Goal: Task Accomplishment & Management: Use online tool/utility

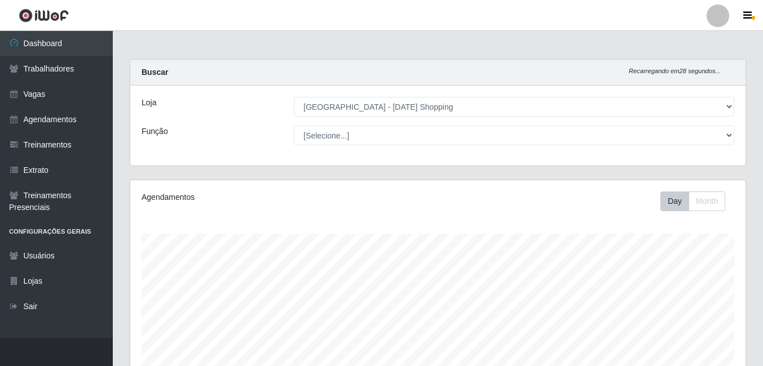
select select "471"
click at [726, 126] on select "[Selecione...] [PERSON_NAME] + ASG ++ Assistente de [PERSON_NAME] Assistente de…" at bounding box center [514, 136] width 440 height 20
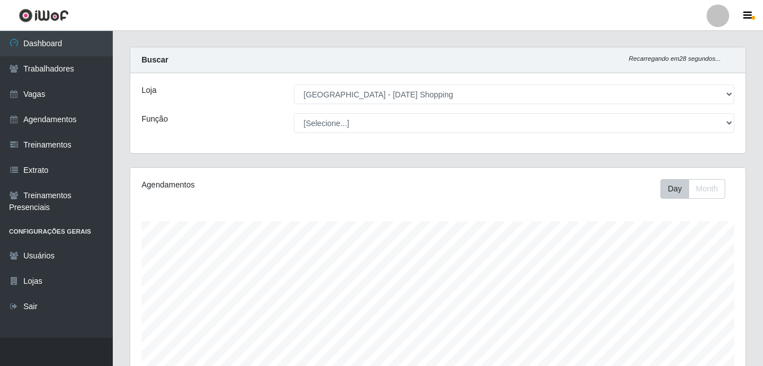
scroll to position [234, 615]
click at [294, 113] on select "[Selecione...] [PERSON_NAME] + ASG ++ Assistente de [PERSON_NAME] Assistente de…" at bounding box center [514, 123] width 440 height 20
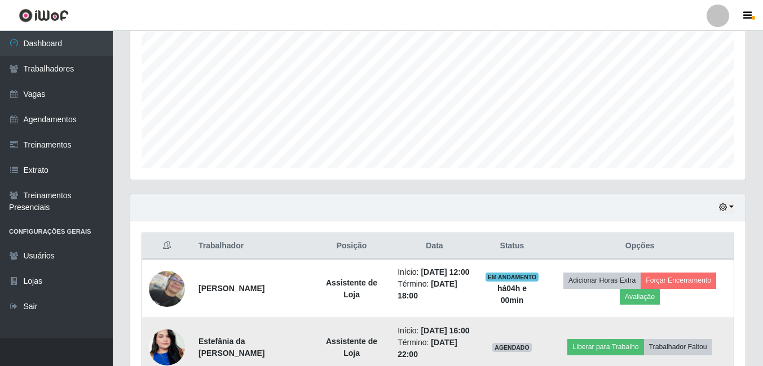
scroll to position [351, 0]
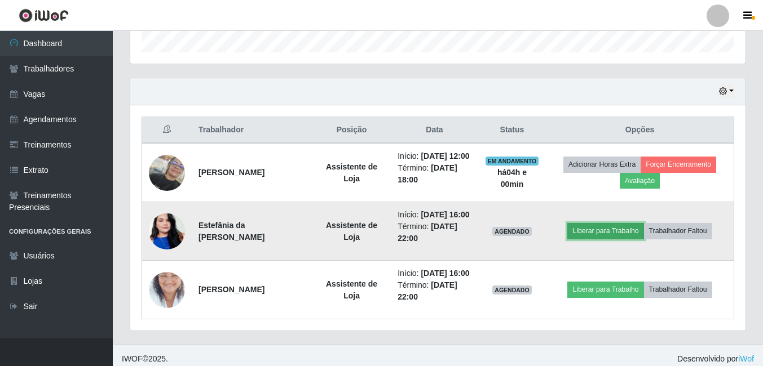
click at [611, 239] on button "Liberar para Trabalho" at bounding box center [605, 231] width 76 height 16
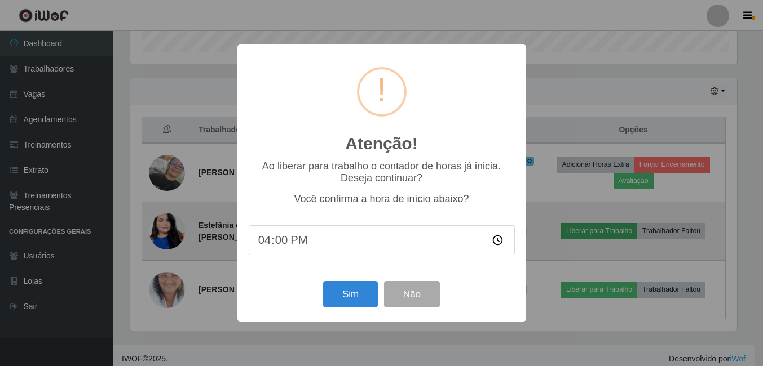
scroll to position [234, 609]
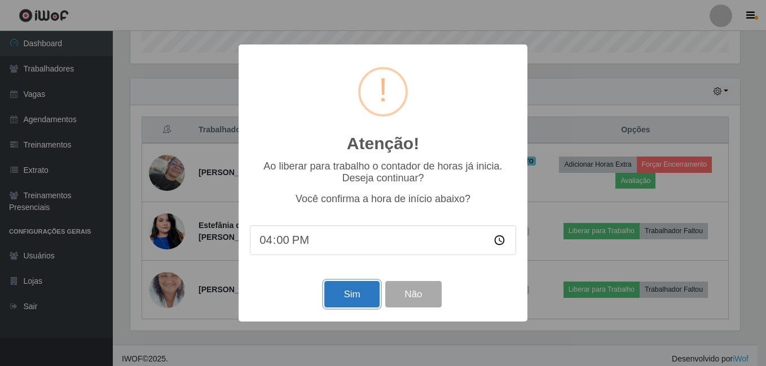
click at [355, 300] on button "Sim" at bounding box center [351, 294] width 55 height 26
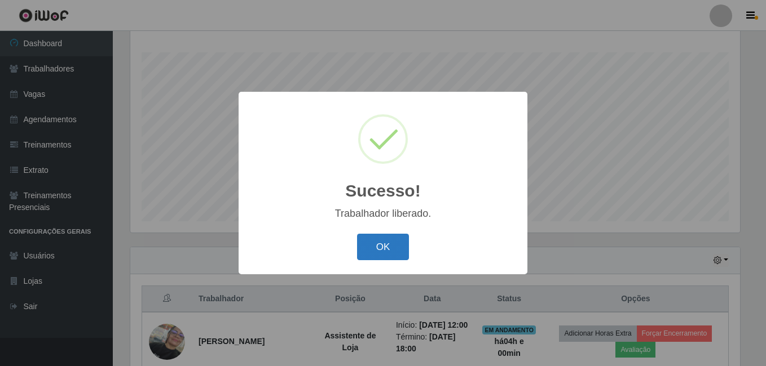
click at [374, 245] on button "OK" at bounding box center [383, 247] width 52 height 26
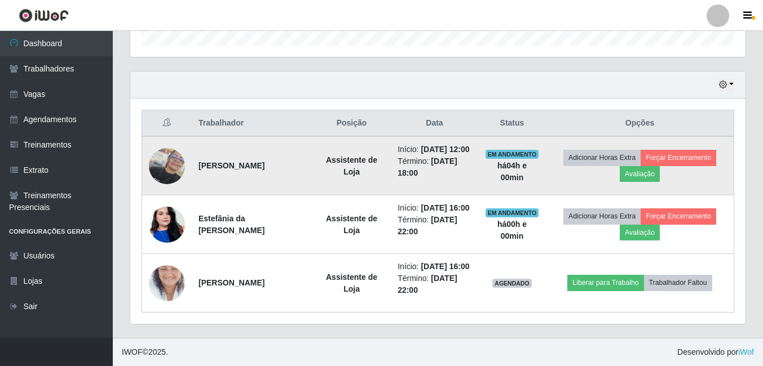
scroll to position [393, 0]
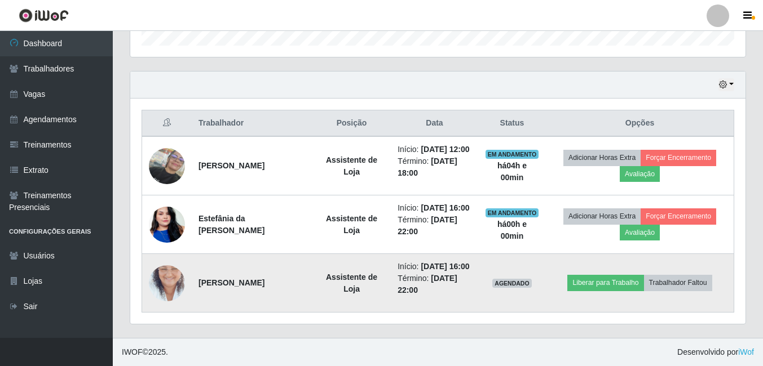
click at [566, 277] on td "Liberar para Trabalho Trabalhador Faltou" at bounding box center [640, 283] width 188 height 59
click at [587, 278] on button "Liberar para Trabalho" at bounding box center [605, 283] width 76 height 16
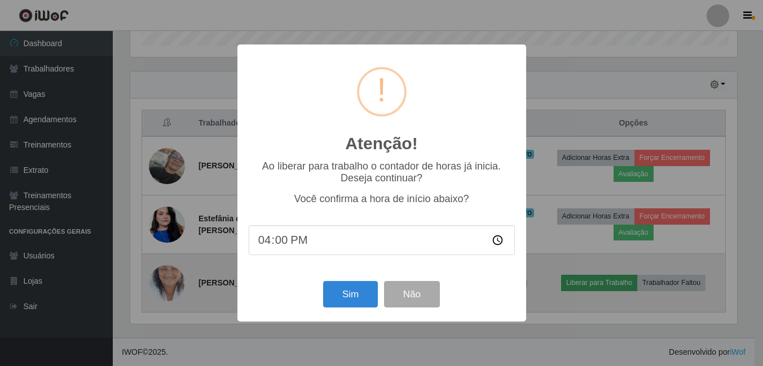
scroll to position [234, 609]
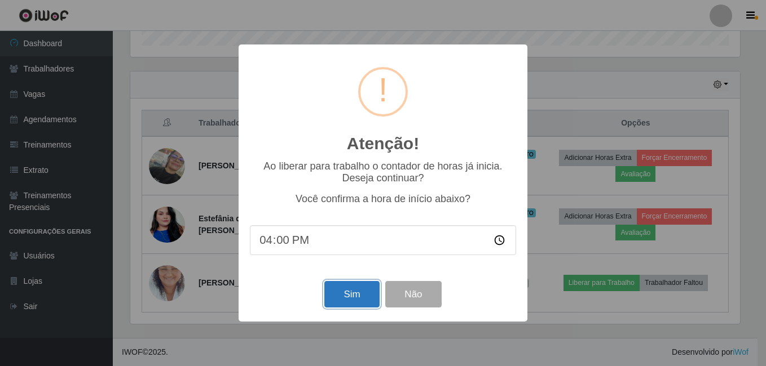
click at [330, 291] on button "Sim" at bounding box center [351, 294] width 55 height 26
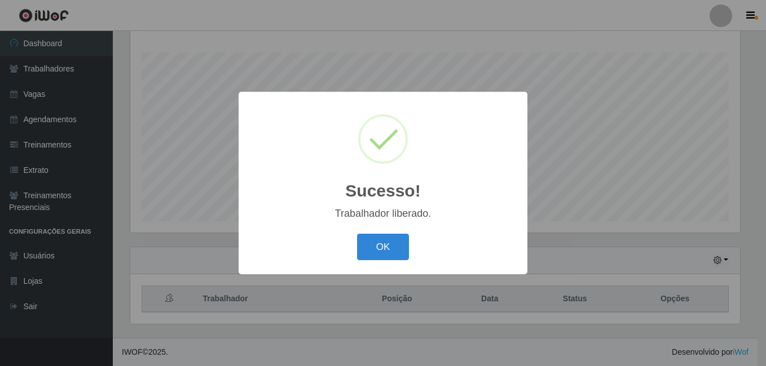
click at [621, 276] on div "Sucesso! × Trabalhador liberado. OK Cancel" at bounding box center [383, 183] width 766 height 366
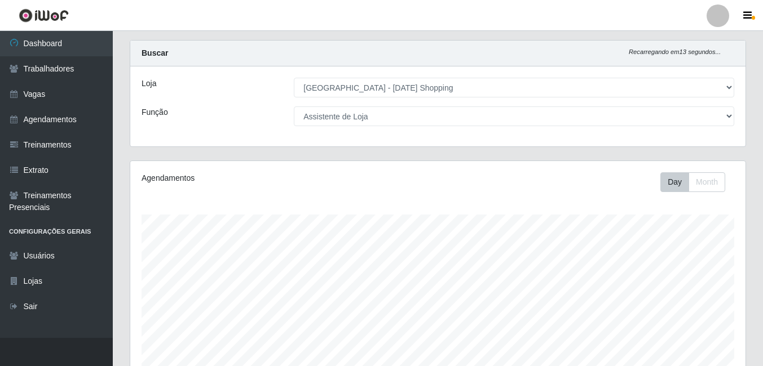
scroll to position [0, 0]
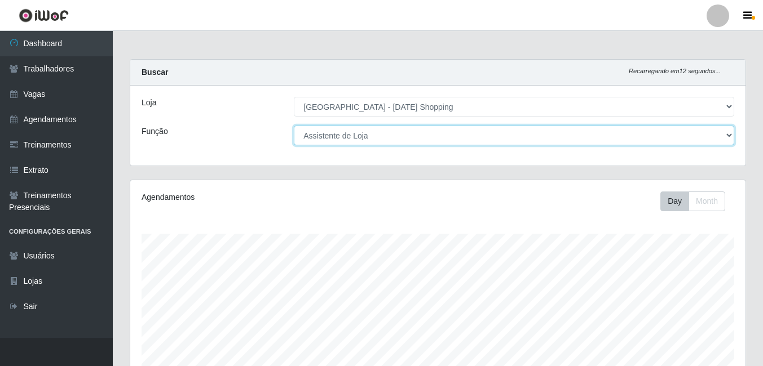
click at [728, 137] on select "[Selecione...] [PERSON_NAME] + ASG ++ Assistente de [PERSON_NAME] Assistente de…" at bounding box center [514, 136] width 440 height 20
select select "22"
click at [294, 126] on select "[Selecione...] [PERSON_NAME] + ASG ++ Assistente de [PERSON_NAME] Assistente de…" at bounding box center [514, 136] width 440 height 20
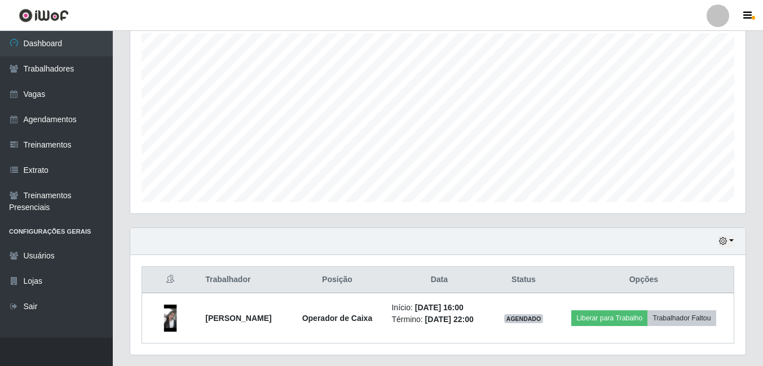
scroll to position [232, 0]
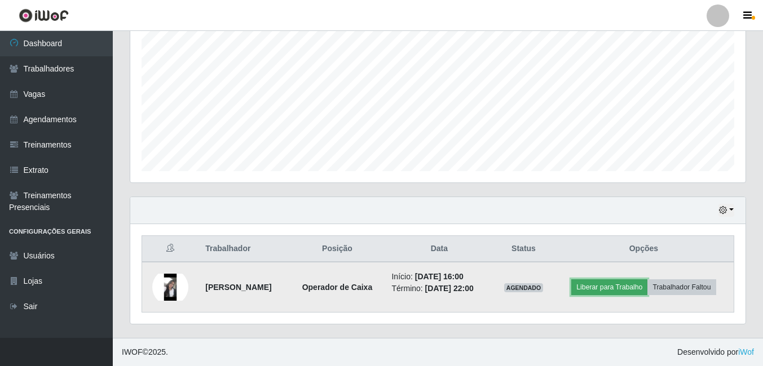
click at [617, 290] on button "Liberar para Trabalho" at bounding box center [609, 288] width 76 height 16
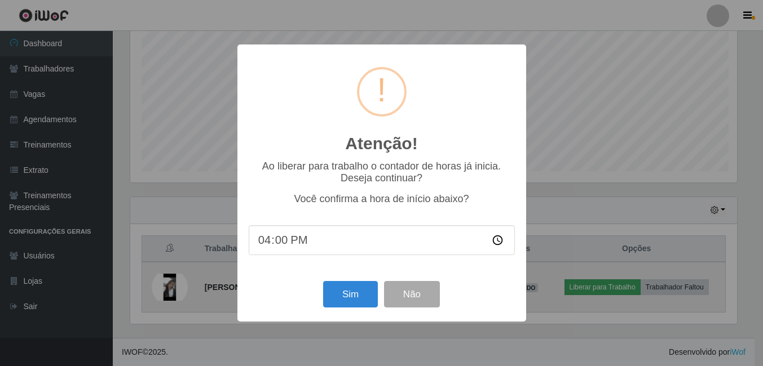
scroll to position [234, 609]
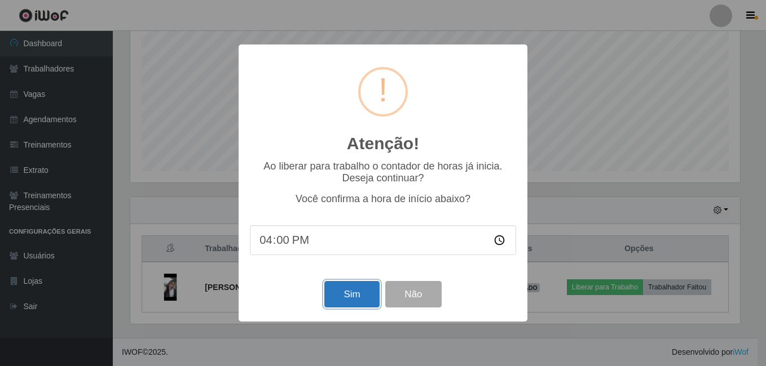
click at [344, 291] on button "Sim" at bounding box center [351, 294] width 55 height 26
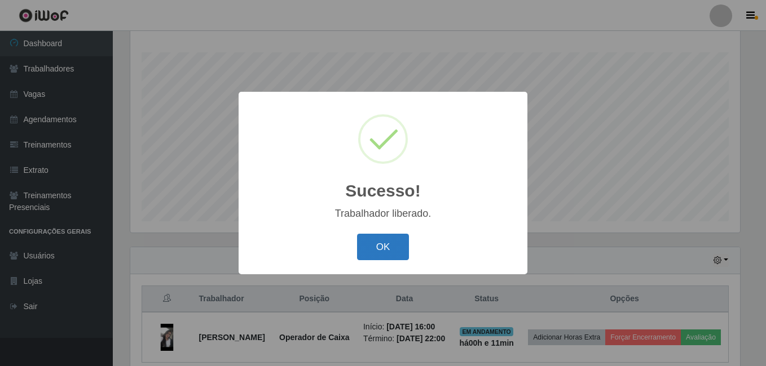
click at [386, 258] on button "OK" at bounding box center [383, 247] width 52 height 26
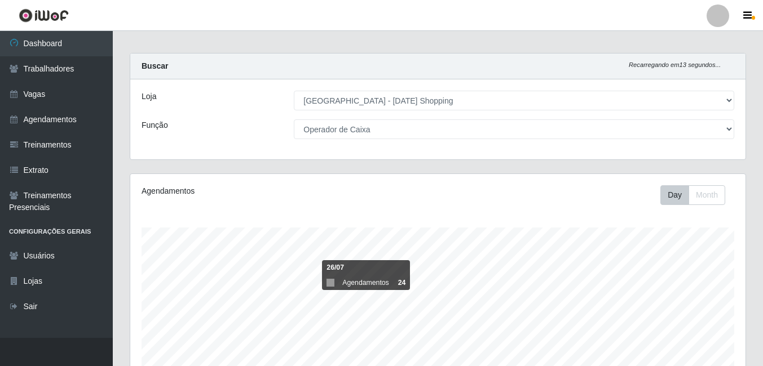
scroll to position [0, 0]
